Goal: Check status

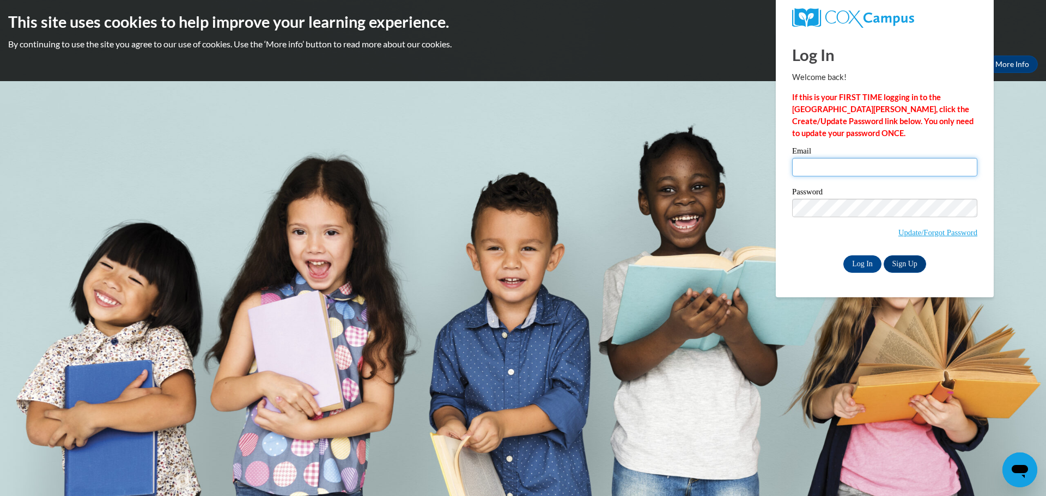
click at [826, 167] on input "Email" at bounding box center [884, 167] width 185 height 19
type input "[PERSON_NAME][EMAIL_ADDRESS][PERSON_NAME][PERSON_NAME][DOMAIN_NAME]"
click at [859, 266] on input "Log In" at bounding box center [862, 264] width 38 height 17
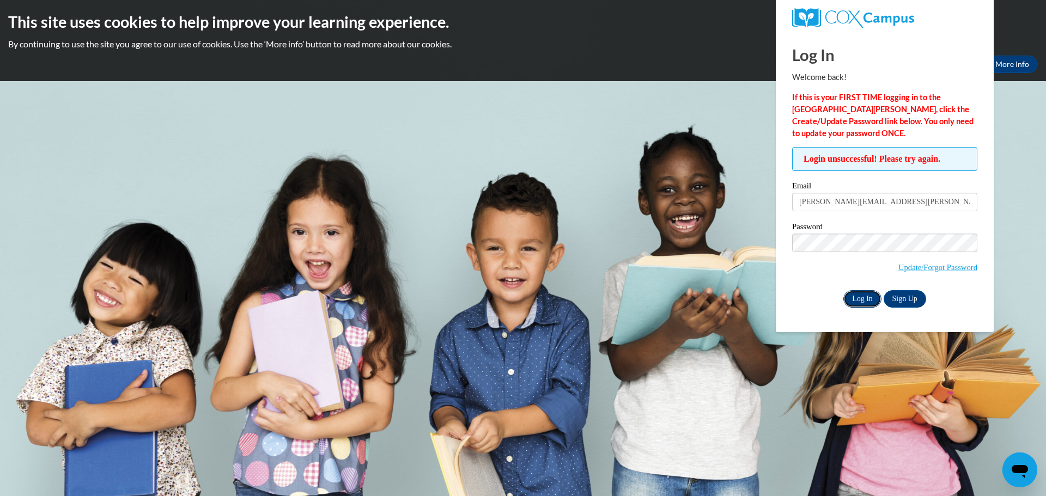
click at [855, 297] on input "Log In" at bounding box center [862, 298] width 38 height 17
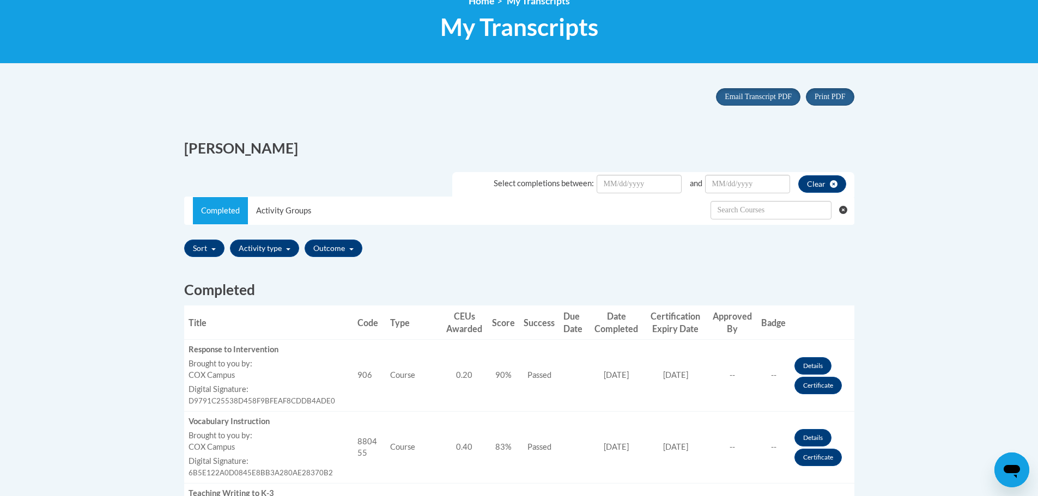
scroll to position [218, 0]
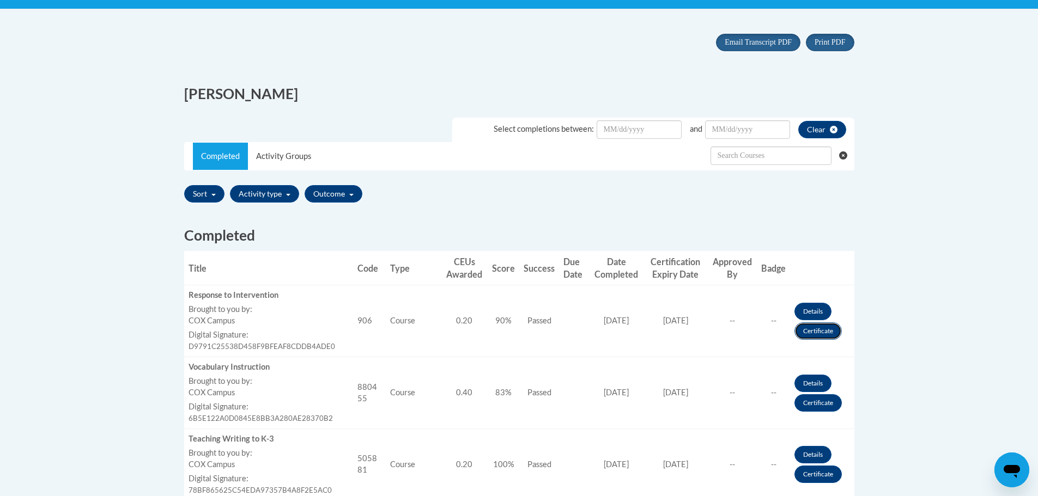
click at [818, 330] on link "Certificate" at bounding box center [817, 331] width 47 height 17
